Goal: Contribute content: Contribute content

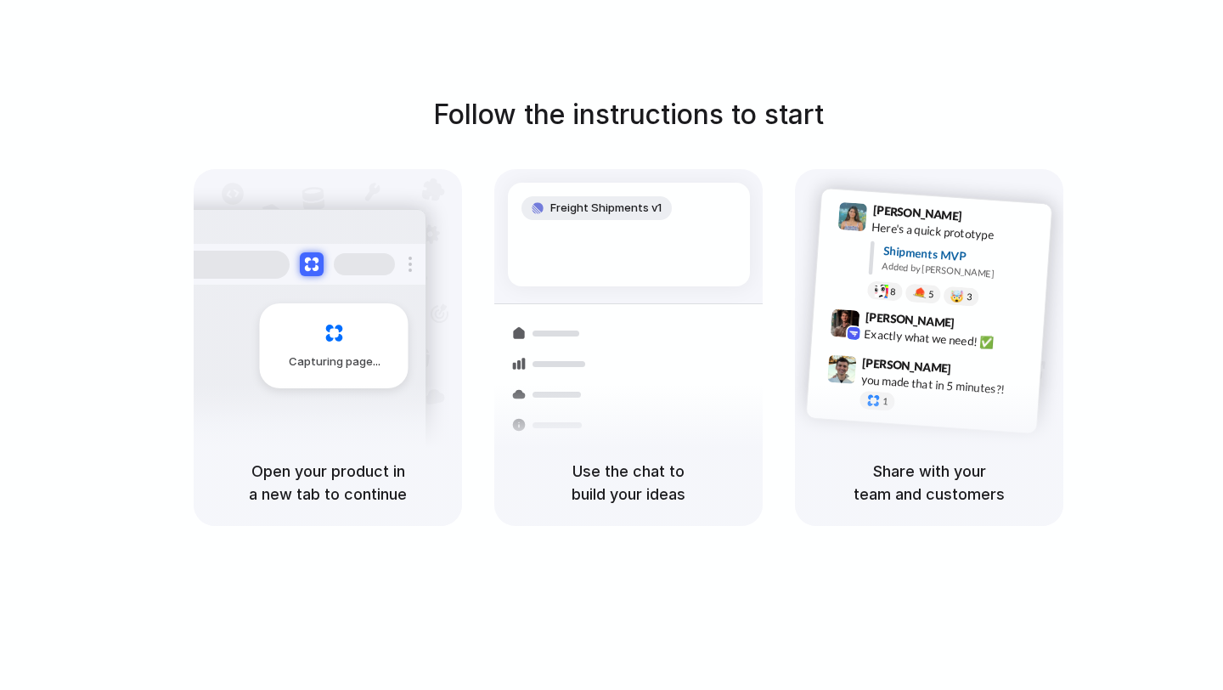
click at [607, 200] on span "Freight Shipments v1" at bounding box center [605, 208] width 111 height 17
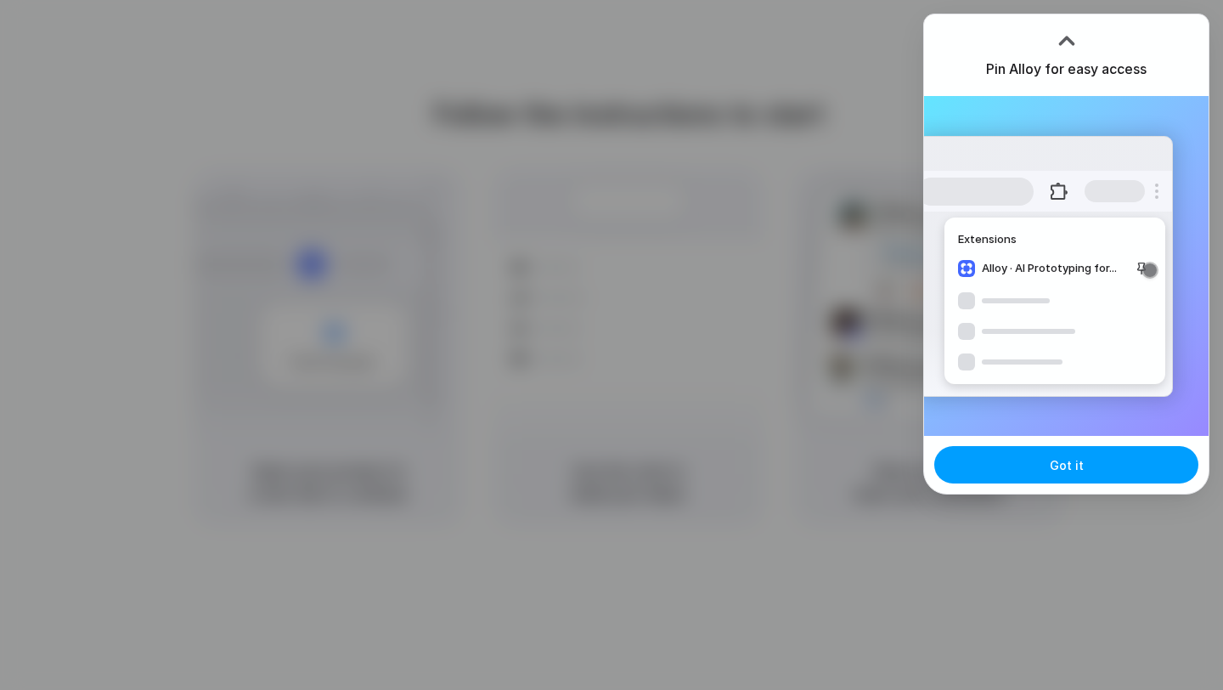
click at [1031, 466] on button "Got it" at bounding box center [1066, 464] width 264 height 37
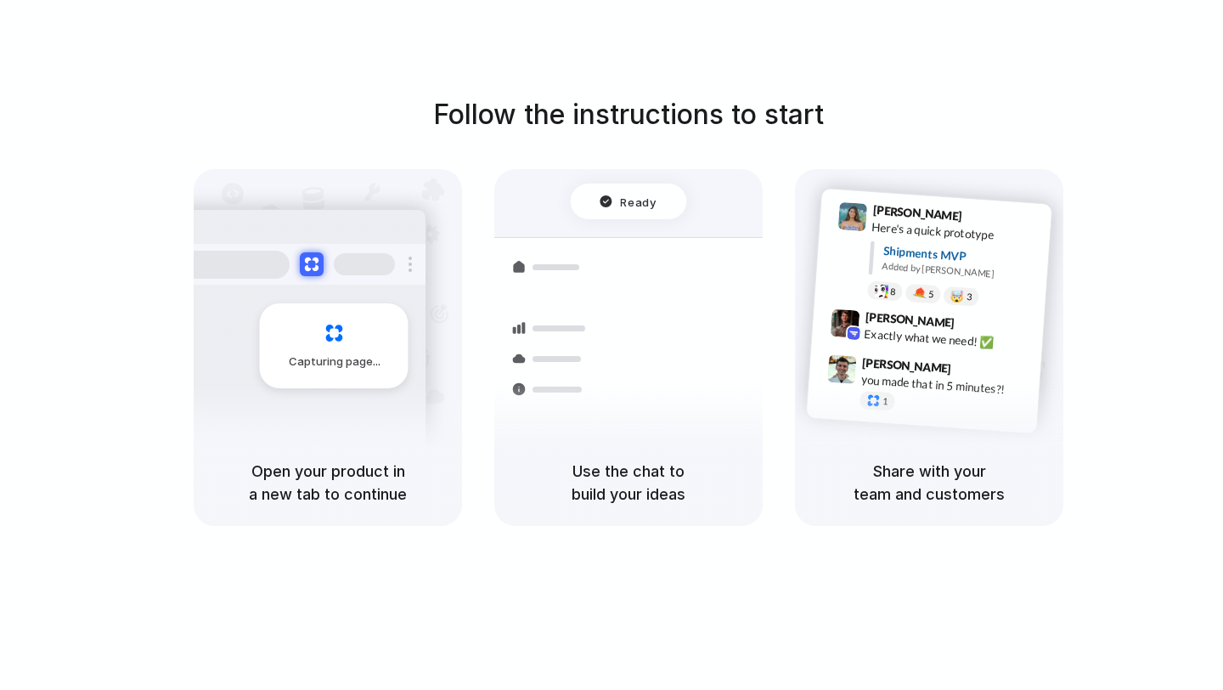
click at [913, 106] on div "Follow the instructions to start Capturing page Open your product in a new tab …" at bounding box center [628, 310] width 1223 height 432
click at [612, 345] on div at bounding box center [612, 345] width 0 height 0
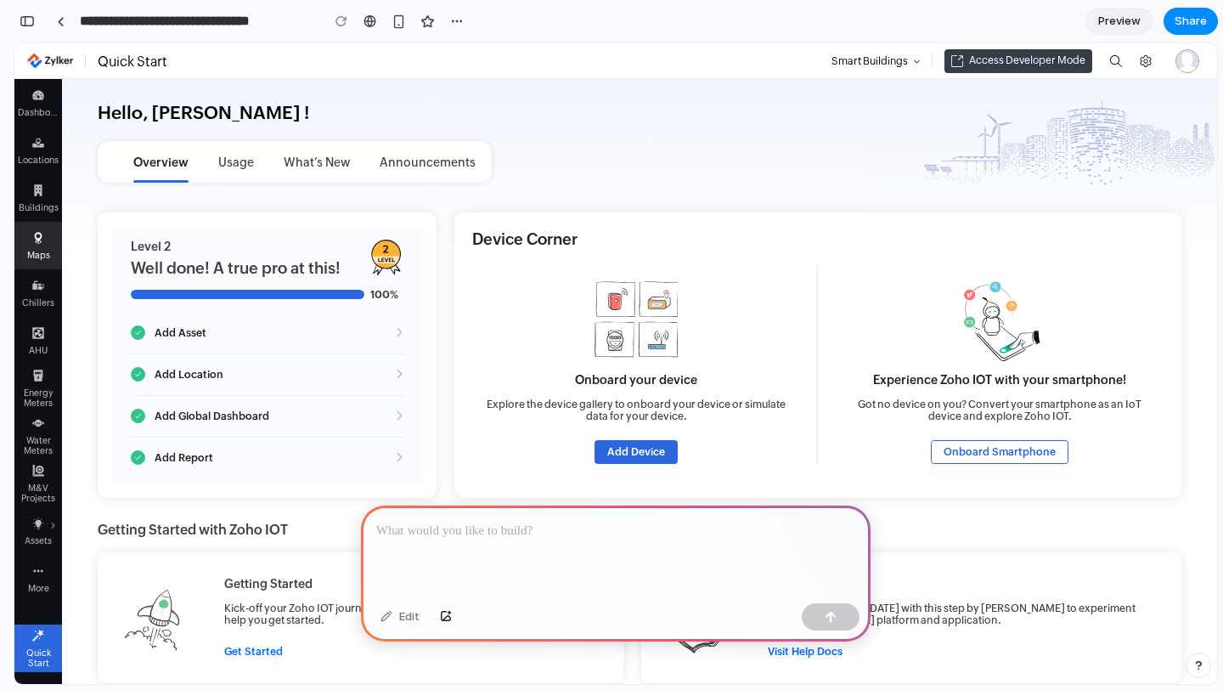
click at [39, 245] on div "Maps" at bounding box center [39, 252] width 42 height 16
click at [38, 285] on icon "Main Menu" at bounding box center [38, 285] width 12 height 12
click at [486, 555] on div at bounding box center [616, 550] width 510 height 91
click at [1117, 22] on span "Preview" at bounding box center [1119, 21] width 42 height 17
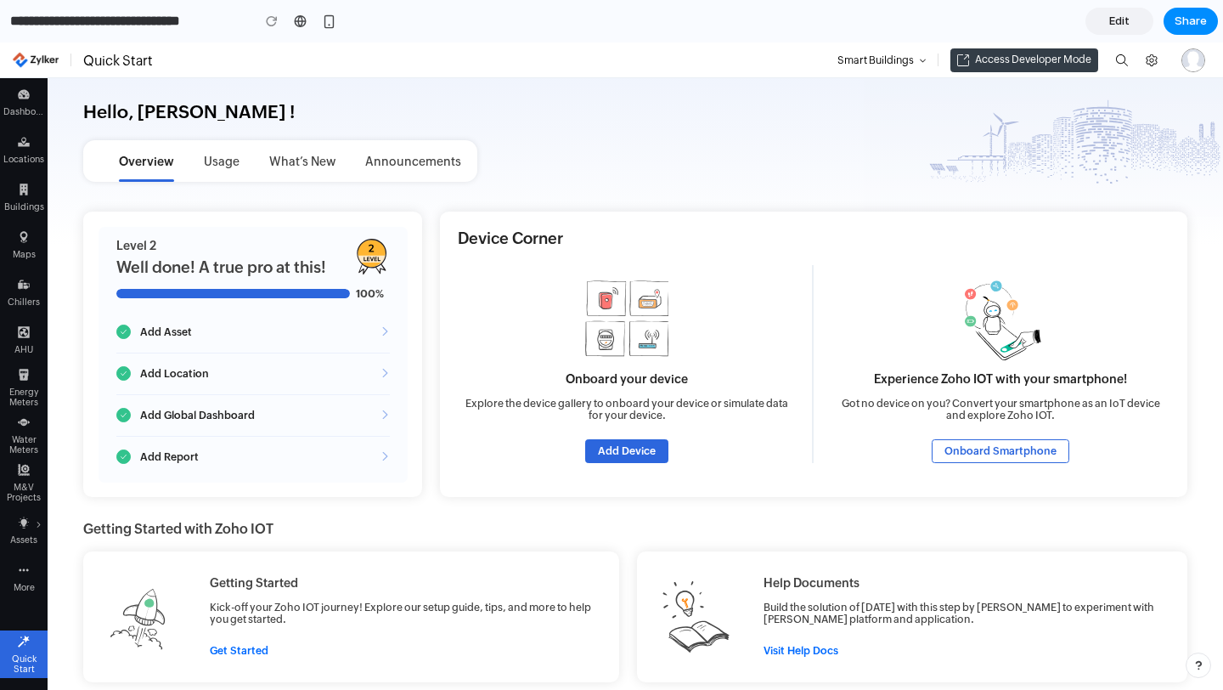
click at [1117, 22] on span "Edit" at bounding box center [1119, 21] width 20 height 17
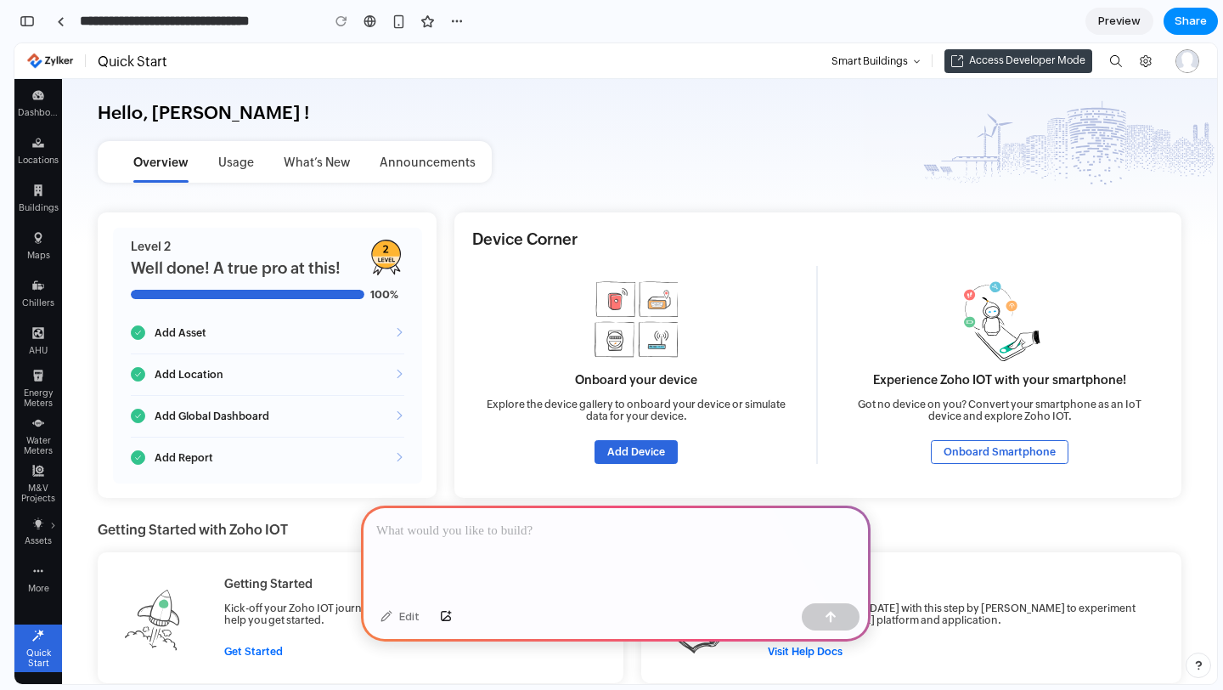
click at [580, 532] on p at bounding box center [615, 531] width 479 height 20
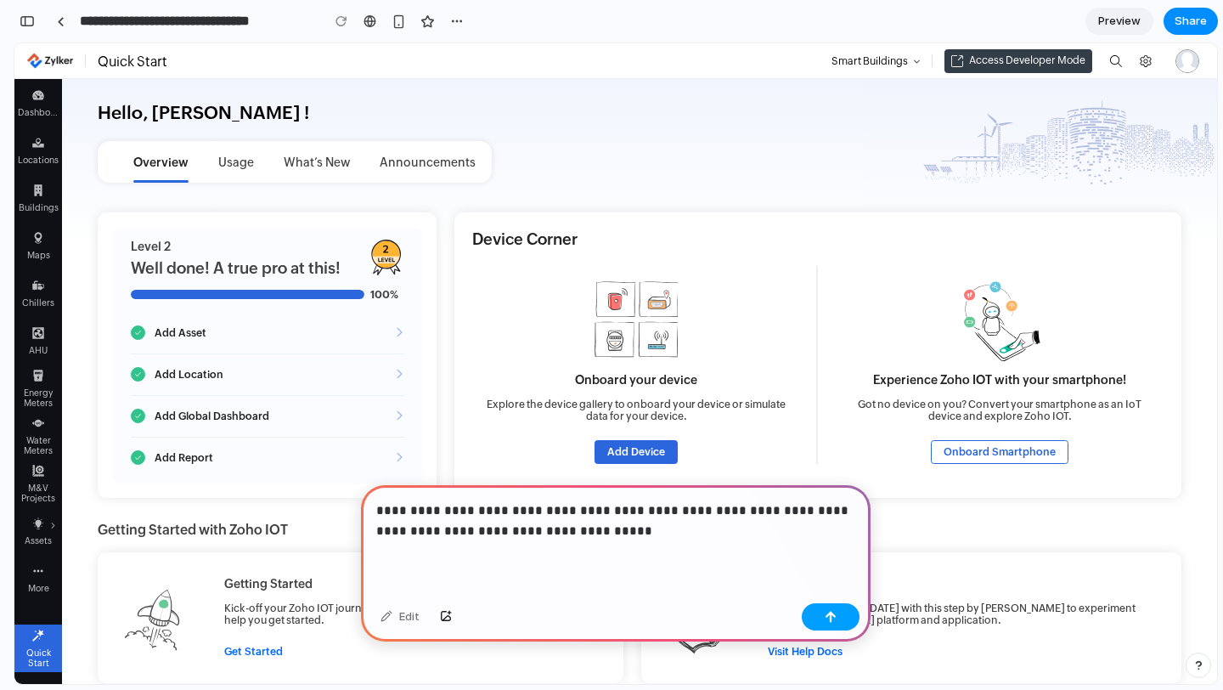
click at [835, 622] on button "button" at bounding box center [831, 616] width 58 height 27
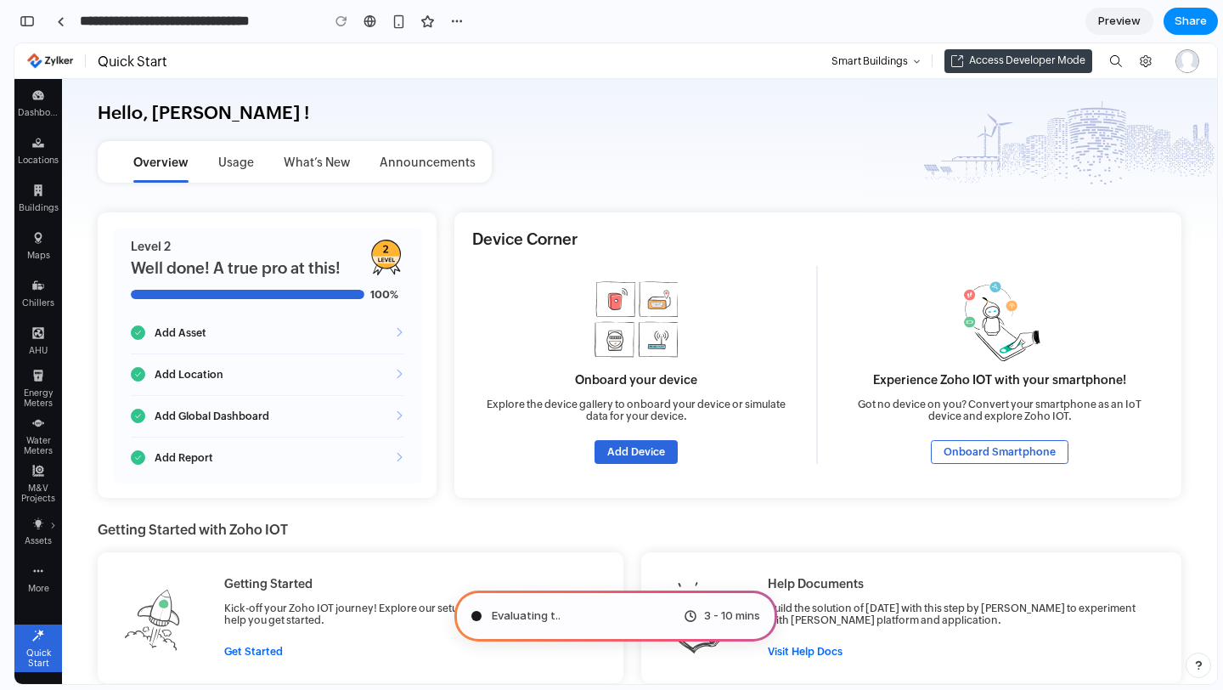
type input "**********"
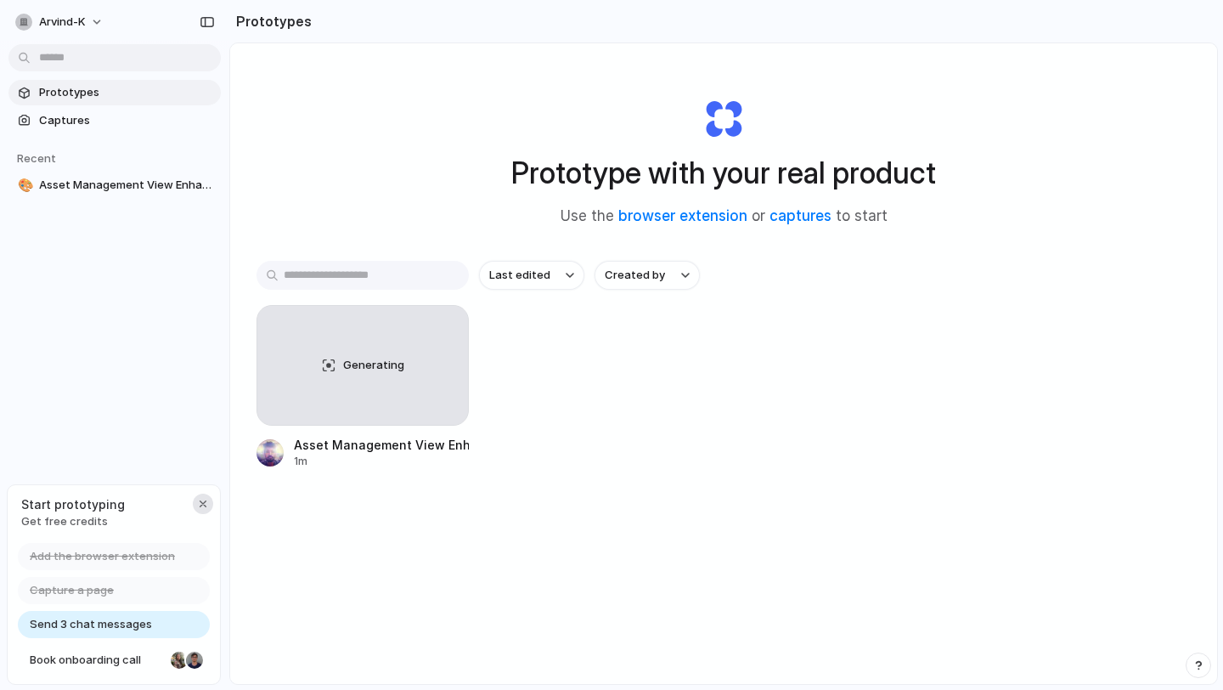
click at [206, 501] on div "button" at bounding box center [203, 504] width 14 height 14
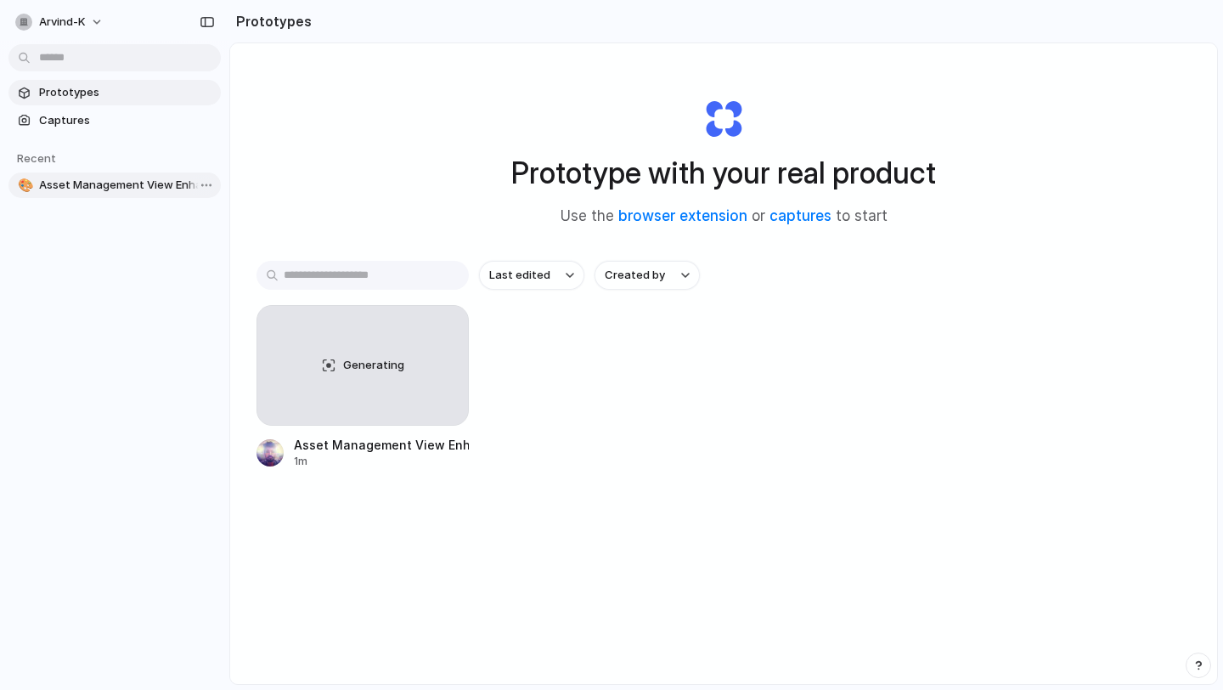
click at [105, 187] on span "Asset Management View Enhancements" at bounding box center [126, 185] width 175 height 17
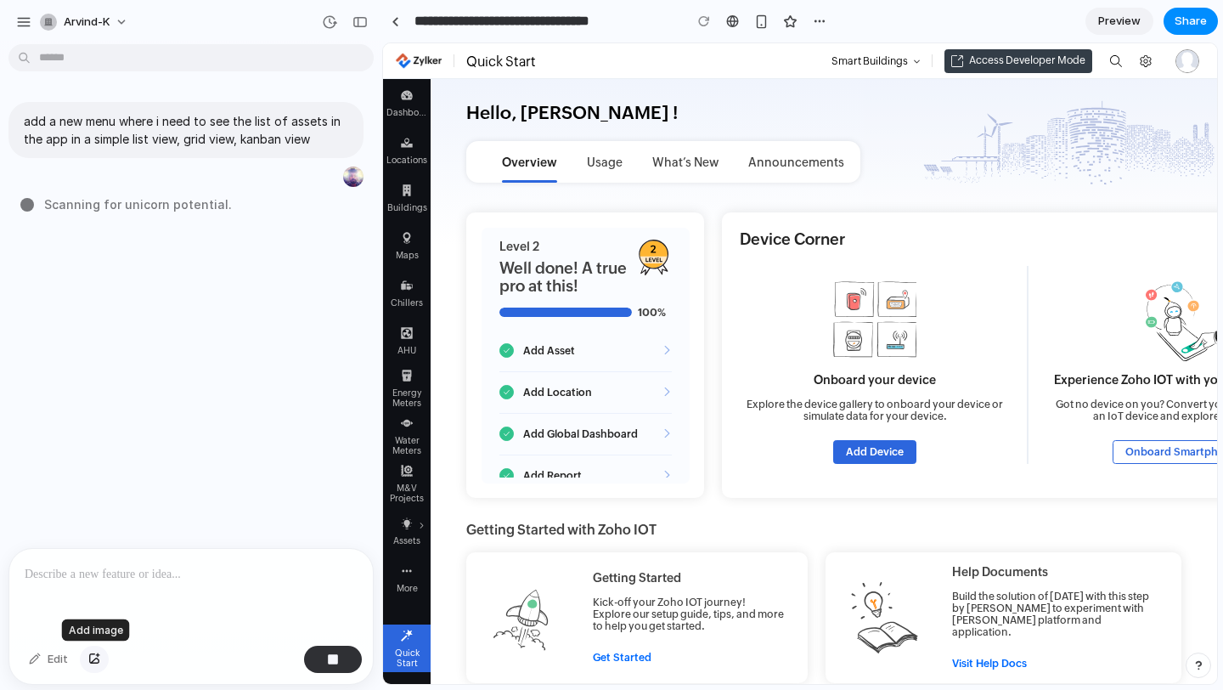
click at [101, 658] on button "button" at bounding box center [94, 659] width 29 height 27
